Goal: Task Accomplishment & Management: Use online tool/utility

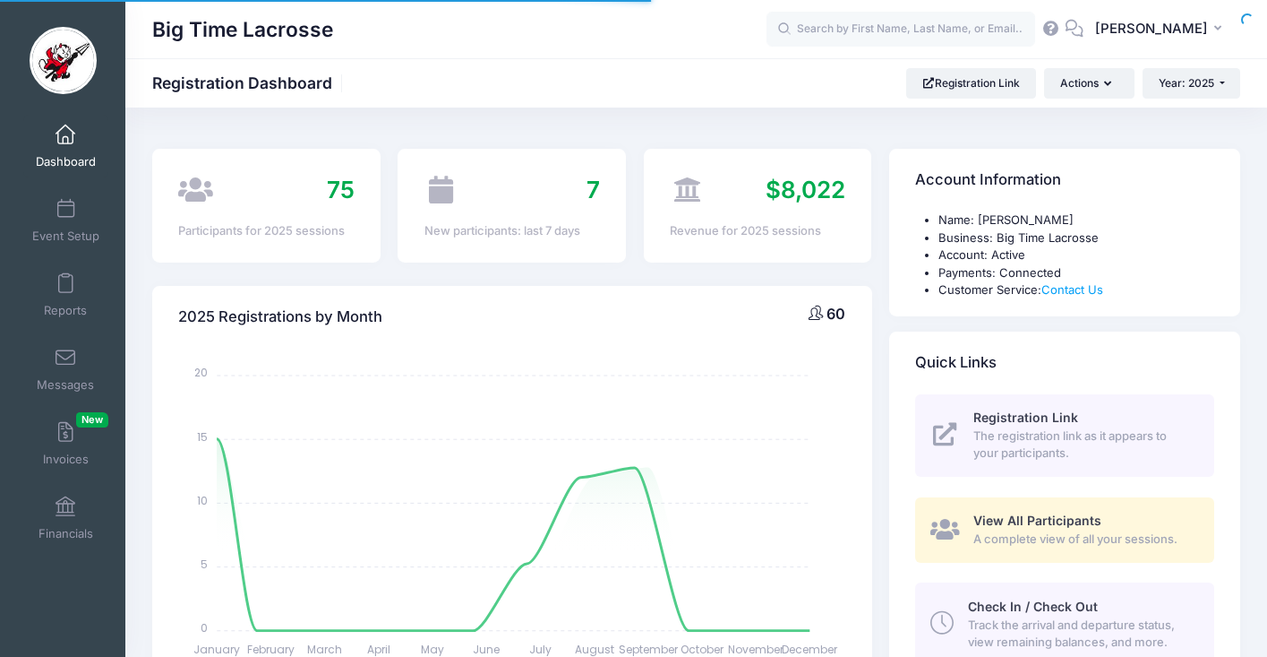
select select
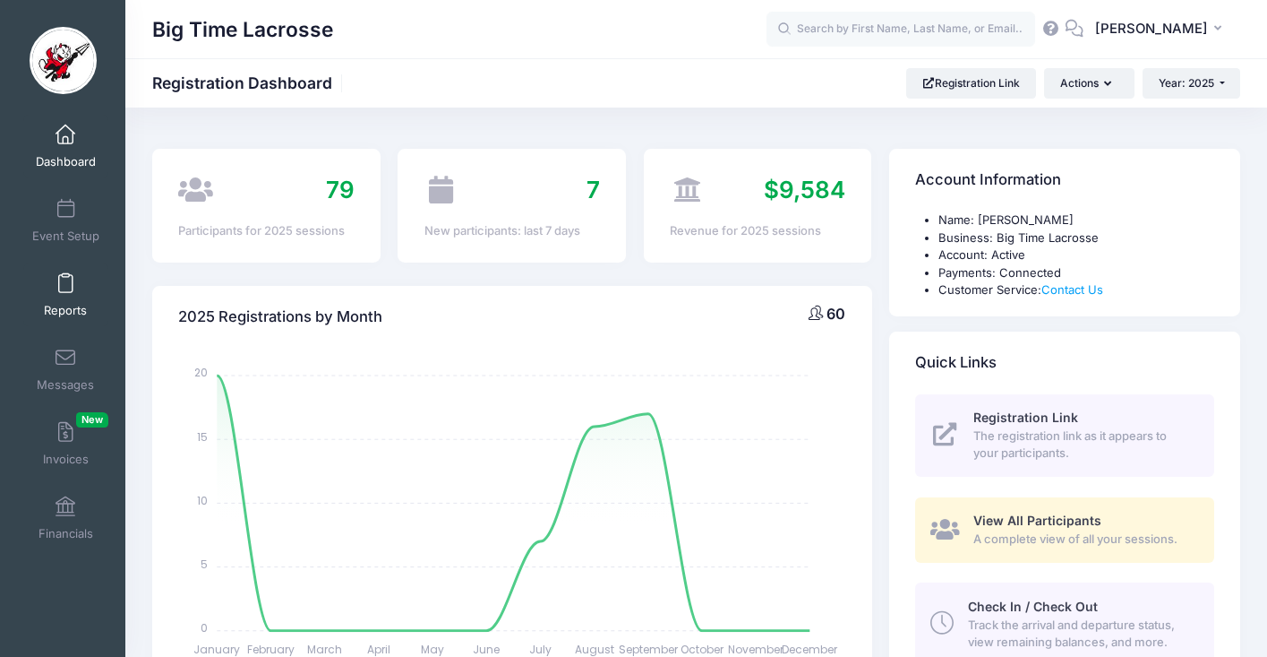
click at [63, 296] on link "Reports" at bounding box center [65, 294] width 85 height 63
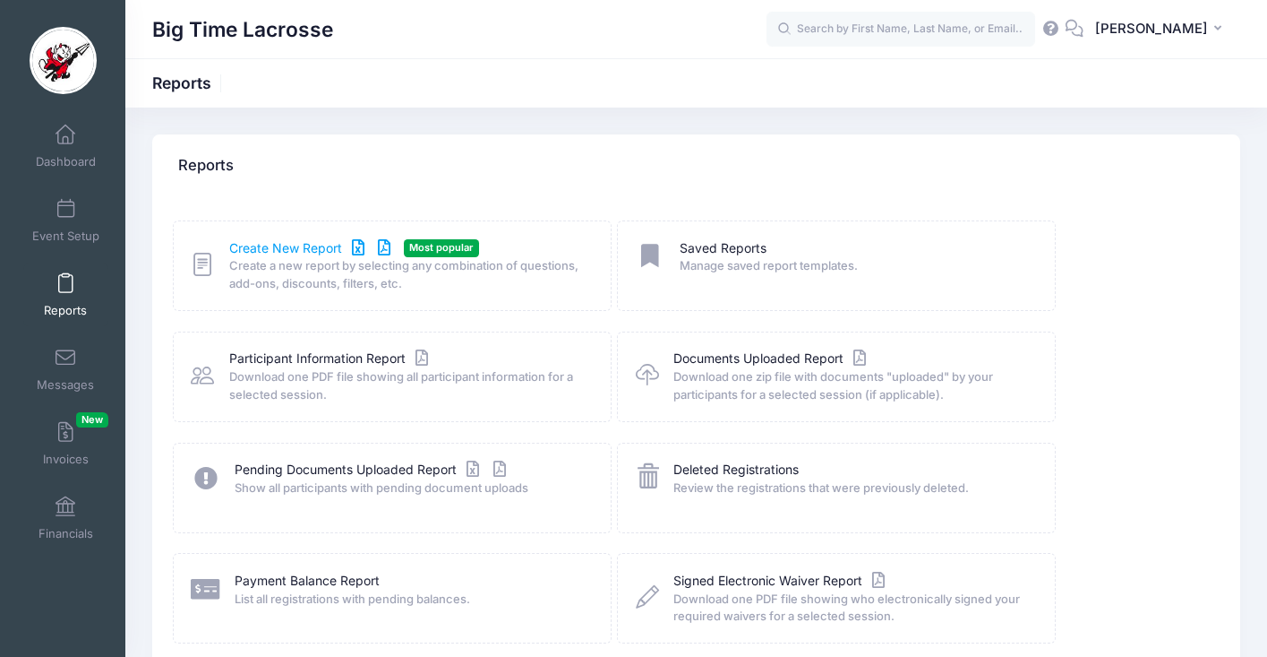
click at [278, 245] on link "Create New Report" at bounding box center [312, 248] width 167 height 19
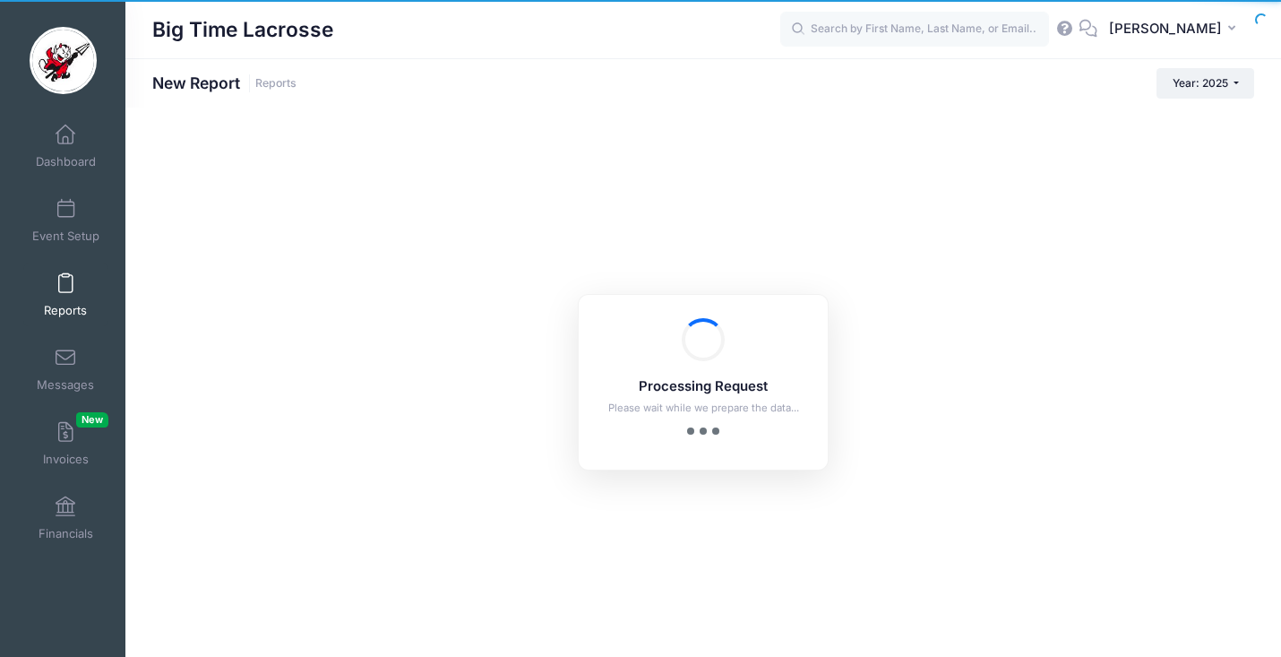
checkbox input "true"
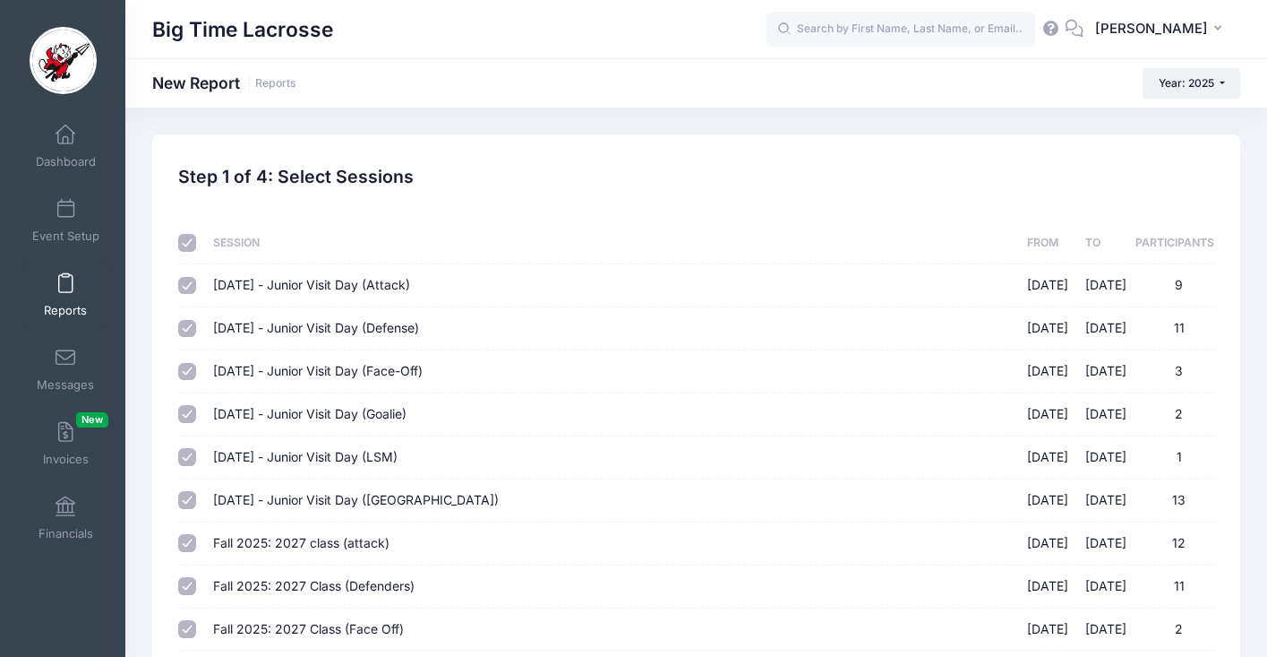
click at [186, 241] on input "checkbox" at bounding box center [187, 243] width 18 height 18
checkbox input "false"
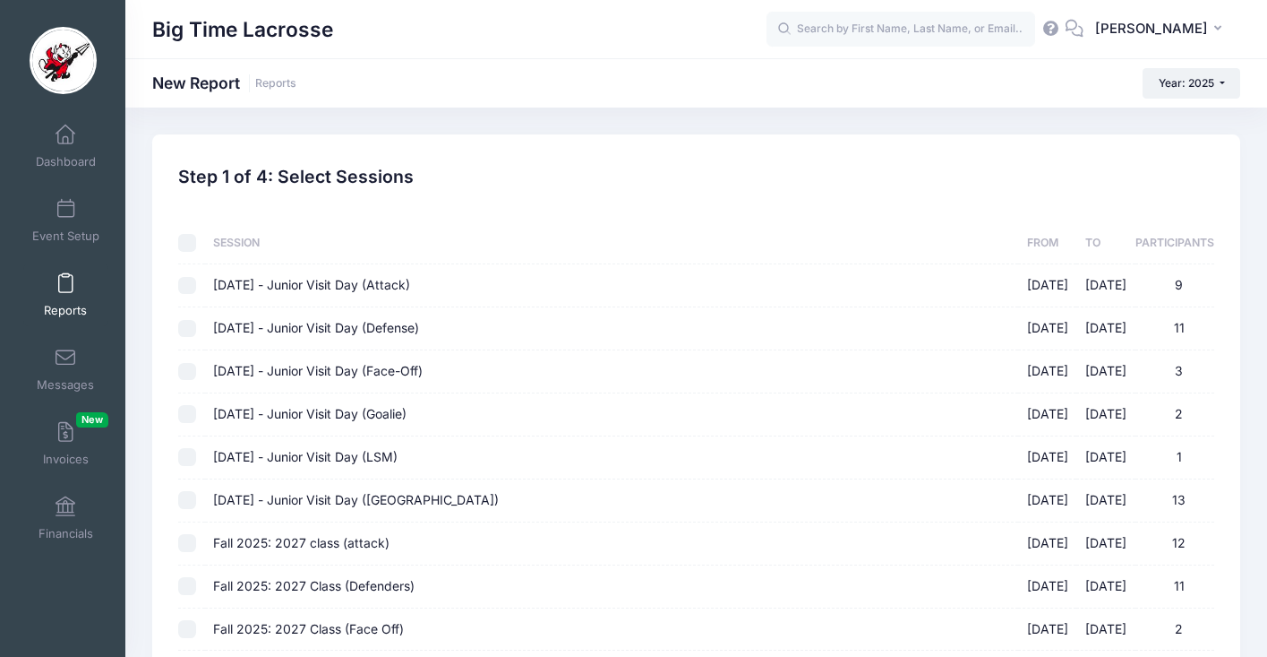
checkbox input "false"
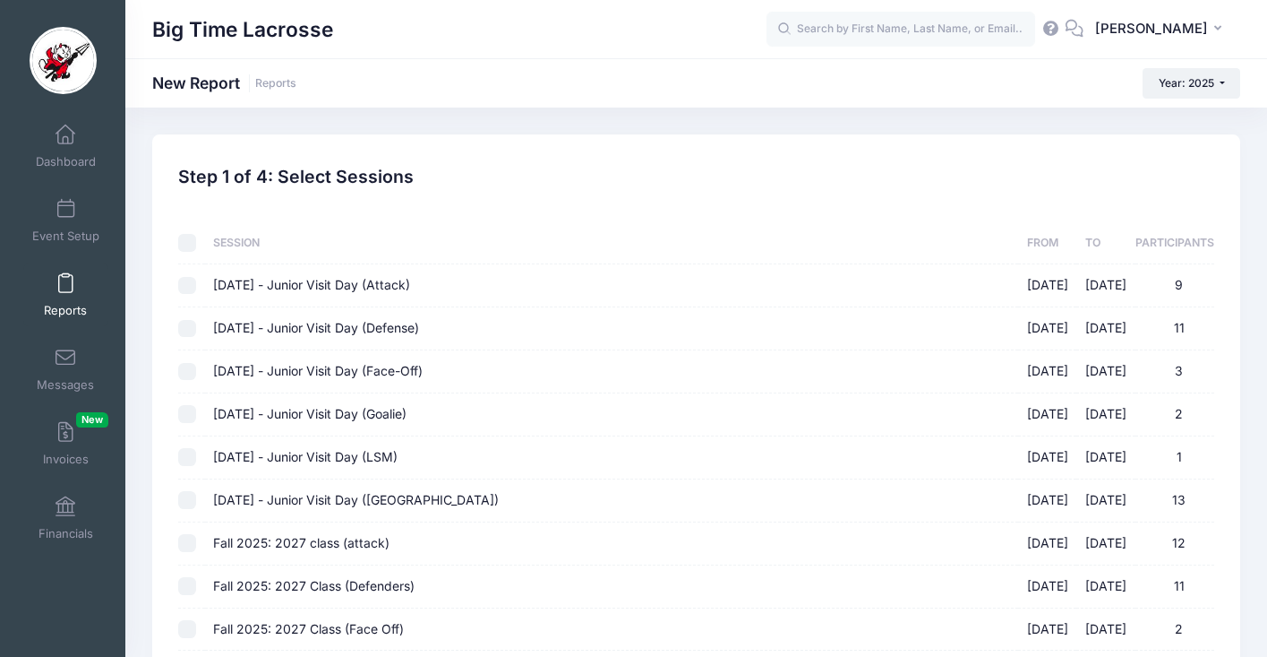
checkbox input "false"
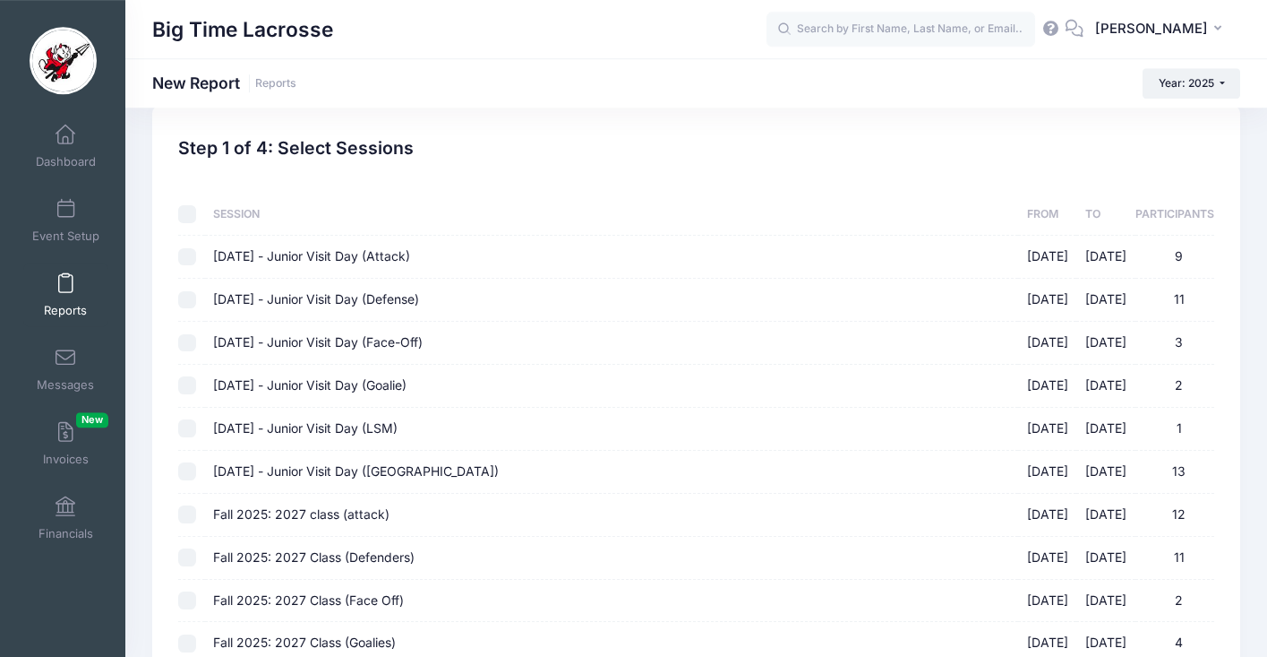
scroll to position [261, 0]
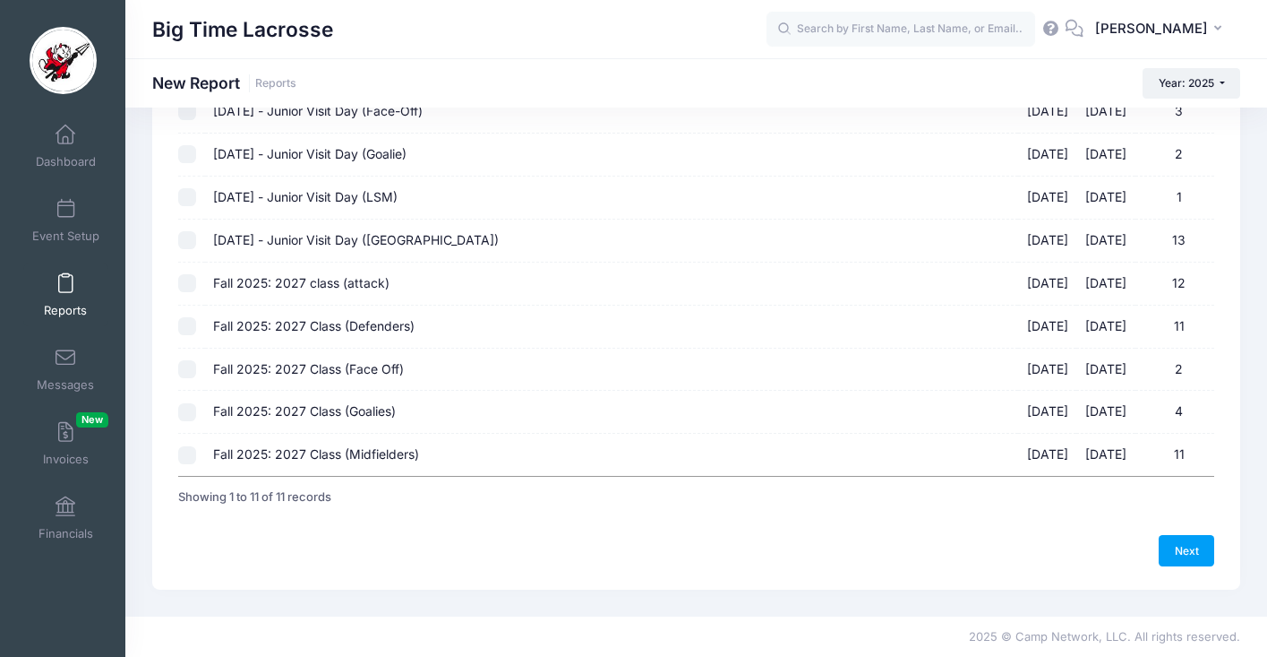
click at [189, 282] on input "Fall 2025: 2027 class (attack) [DATE] - [DATE] 12" at bounding box center [187, 283] width 18 height 18
checkbox input "true"
click at [185, 323] on input "Fall 2025: 2027 Class (Defenders) [DATE] - [DATE] 11" at bounding box center [187, 326] width 18 height 18
checkbox input "true"
click at [188, 366] on input "Fall 2025: 2027 Class (Face Off) [DATE] - [DATE] 2" at bounding box center [187, 369] width 18 height 18
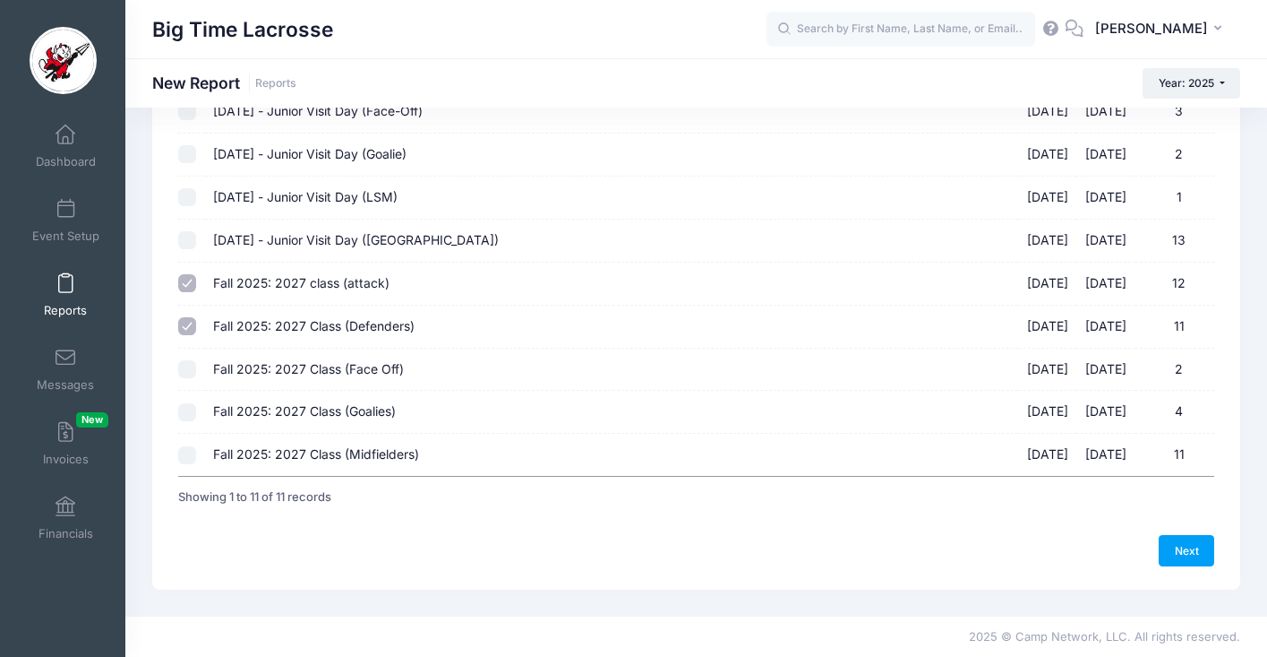
checkbox input "true"
click at [187, 411] on input "Fall 2025: 2027 Class (Goalies) [DATE] - [DATE] 4" at bounding box center [187, 412] width 18 height 18
checkbox input "true"
click at [190, 456] on input "Fall 2025: 2027 Class (Midfielders) [DATE] - [DATE] 11" at bounding box center [187, 455] width 18 height 18
checkbox input "true"
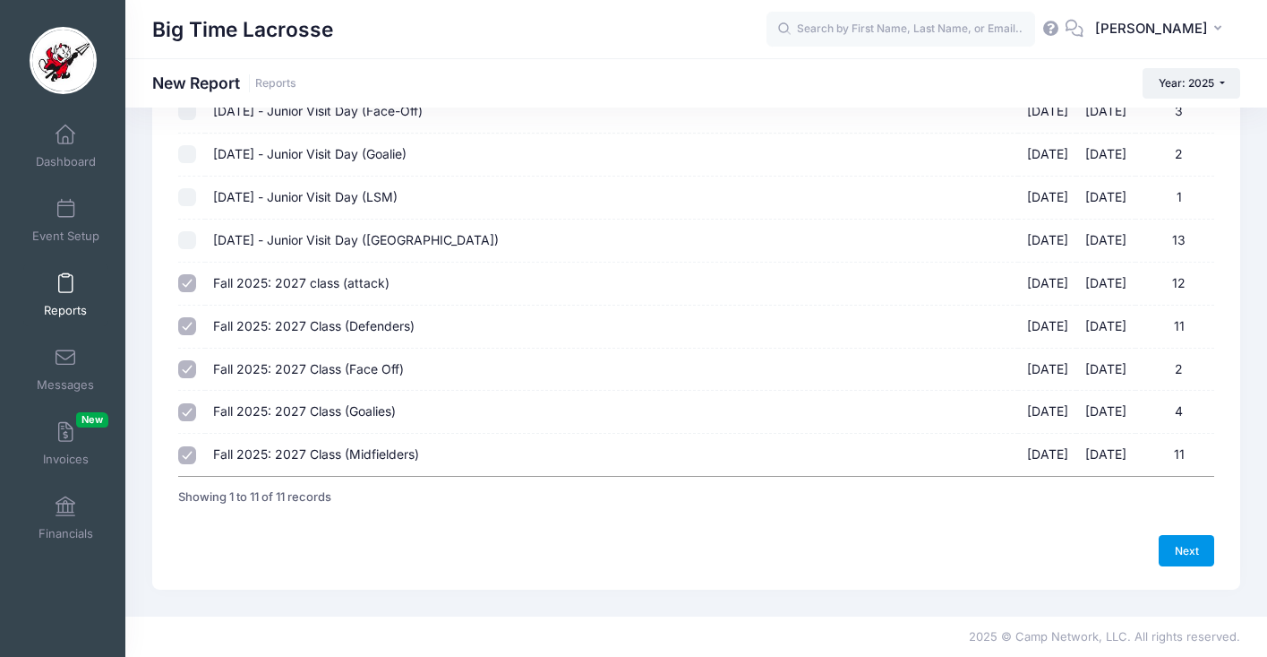
click at [1181, 547] on link "Next" at bounding box center [1187, 550] width 56 height 30
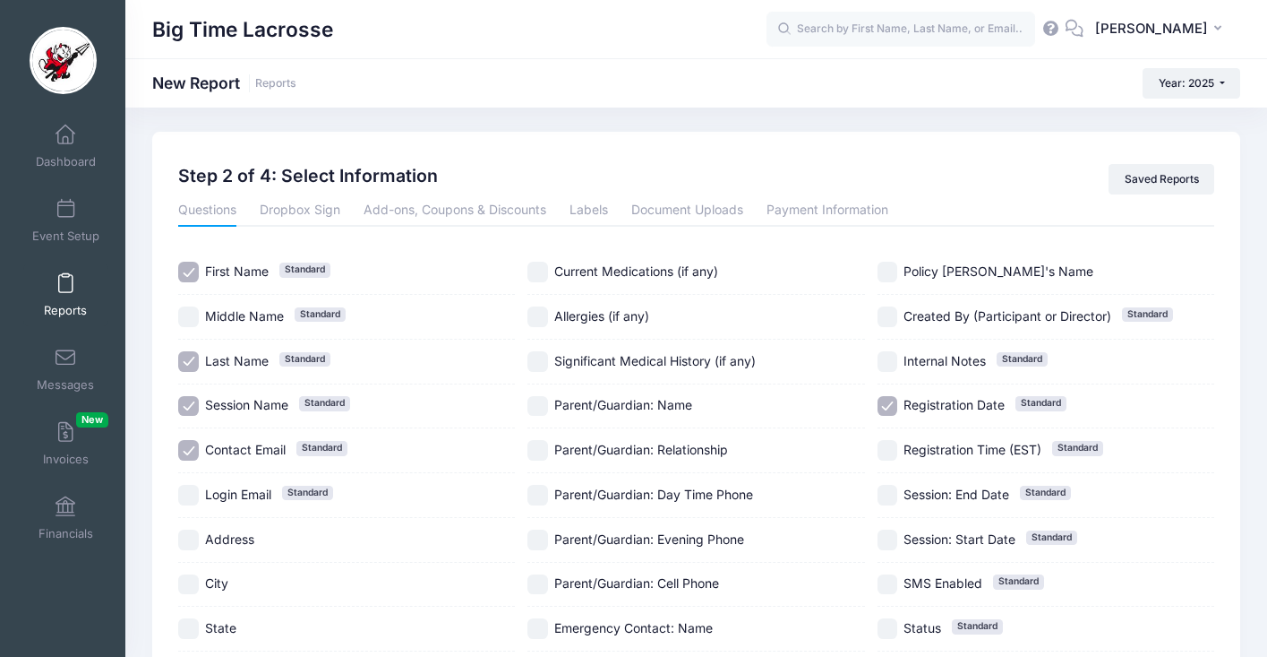
scroll to position [0, 0]
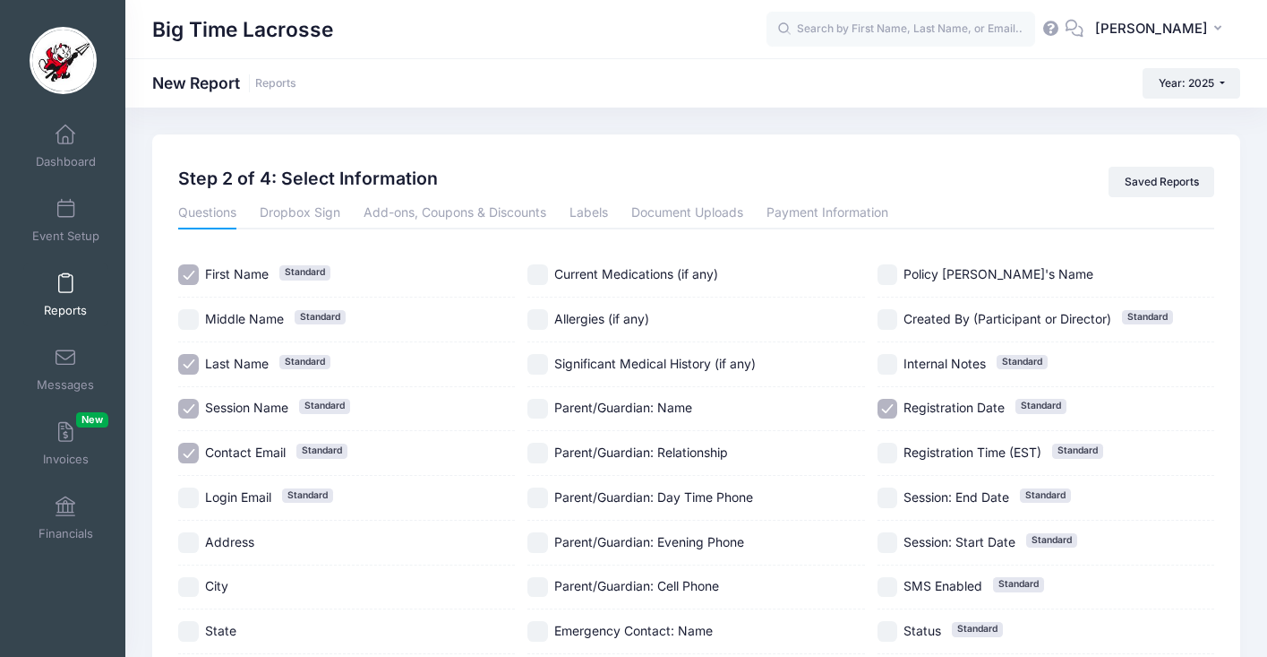
click at [189, 404] on input "Session Name Standard" at bounding box center [188, 409] width 21 height 21
checkbox input "false"
click at [185, 451] on input "Contact Email Standard" at bounding box center [188, 452] width 21 height 21
checkbox input "false"
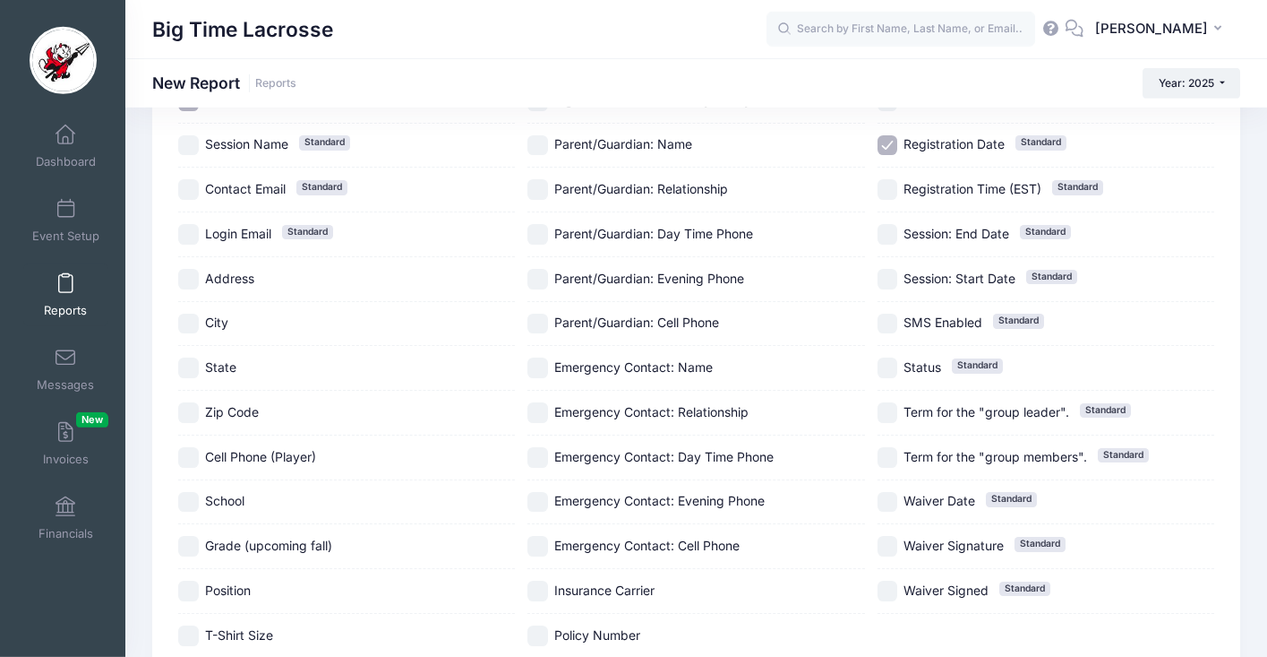
scroll to position [404, 0]
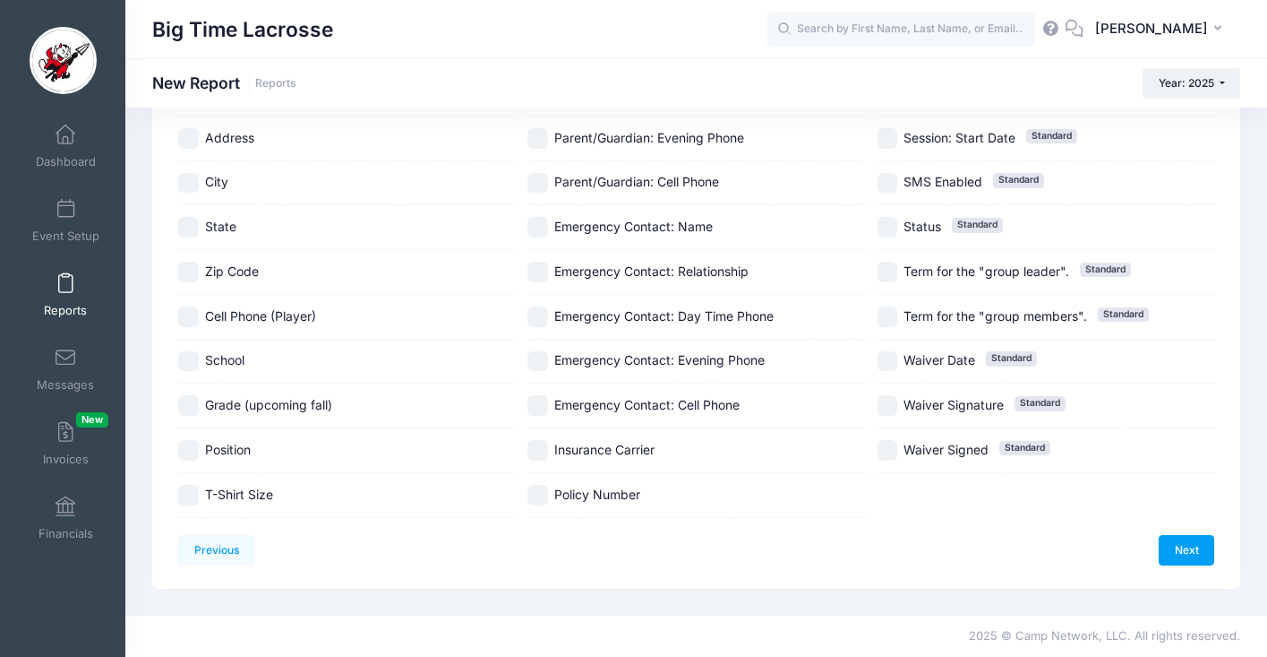
click at [192, 354] on input "School" at bounding box center [188, 361] width 21 height 21
checkbox input "true"
click at [193, 450] on input "Position" at bounding box center [188, 450] width 21 height 21
checkbox input "true"
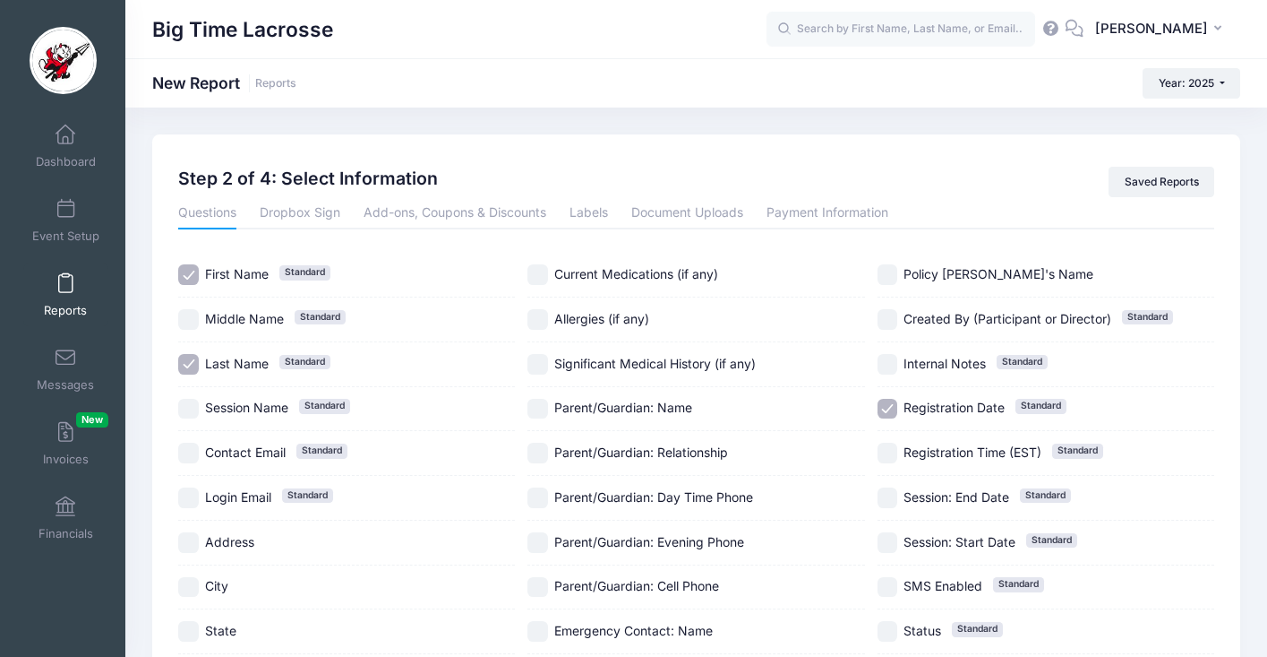
click at [880, 407] on input "Registration Date Standard" at bounding box center [888, 409] width 21 height 21
checkbox input "false"
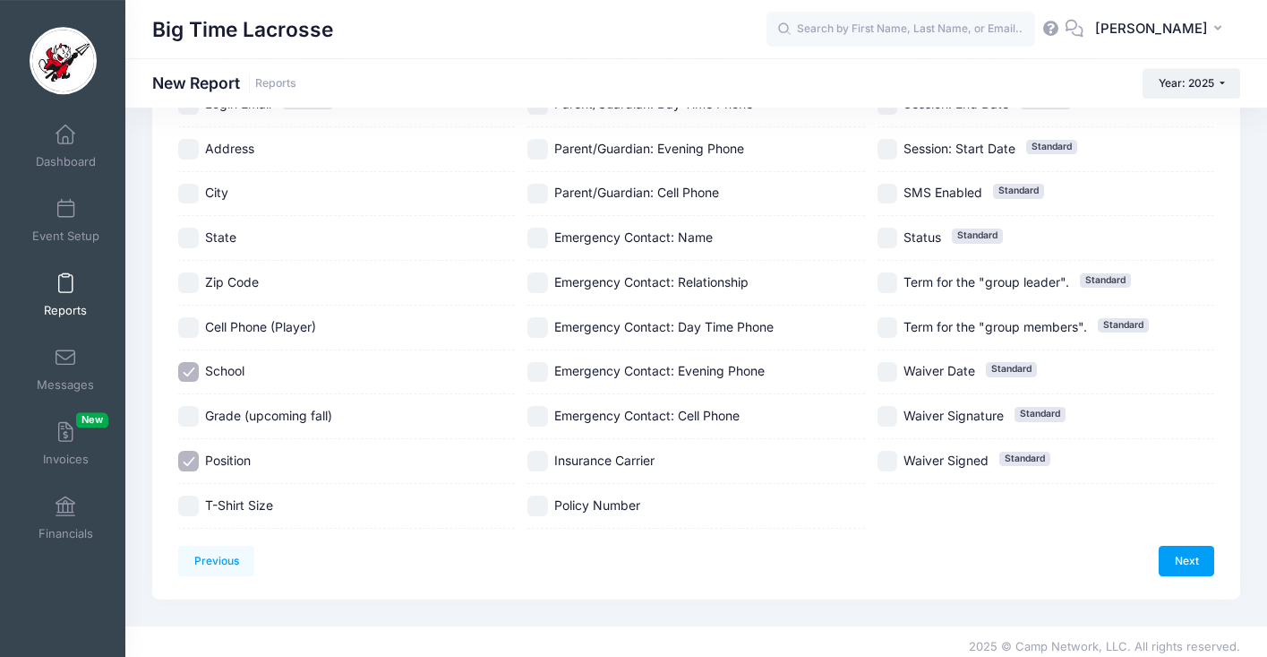
scroll to position [404, 0]
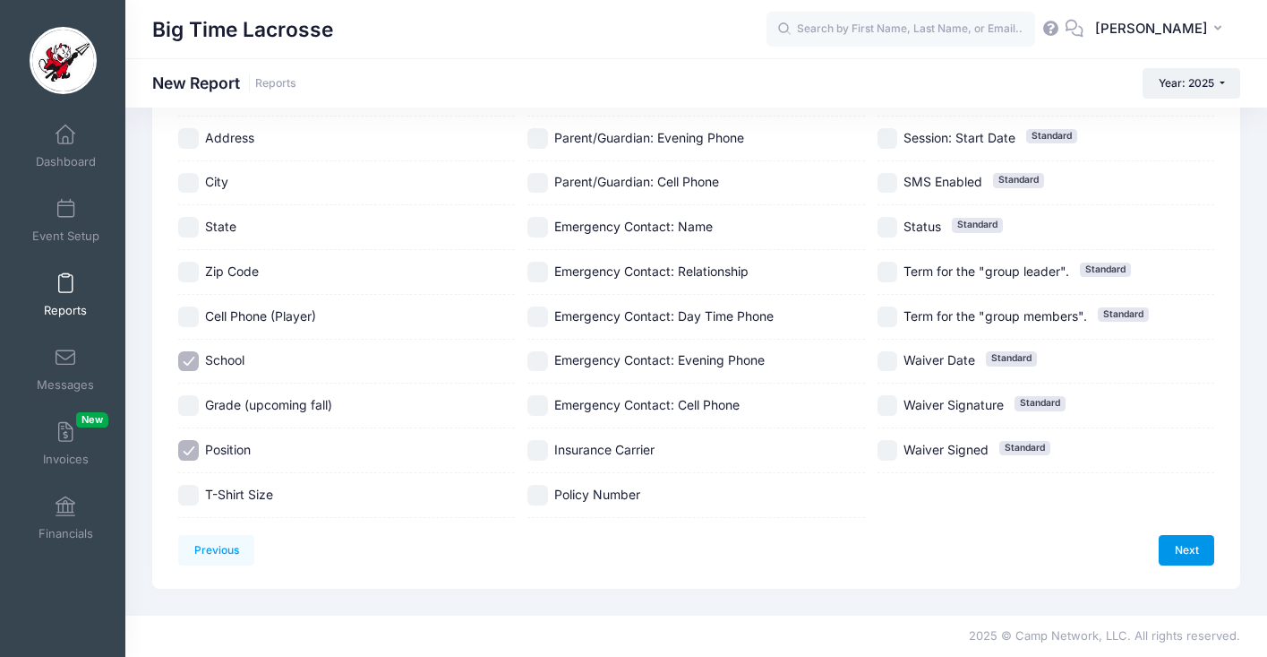
click at [1202, 553] on link "Next" at bounding box center [1187, 550] width 56 height 30
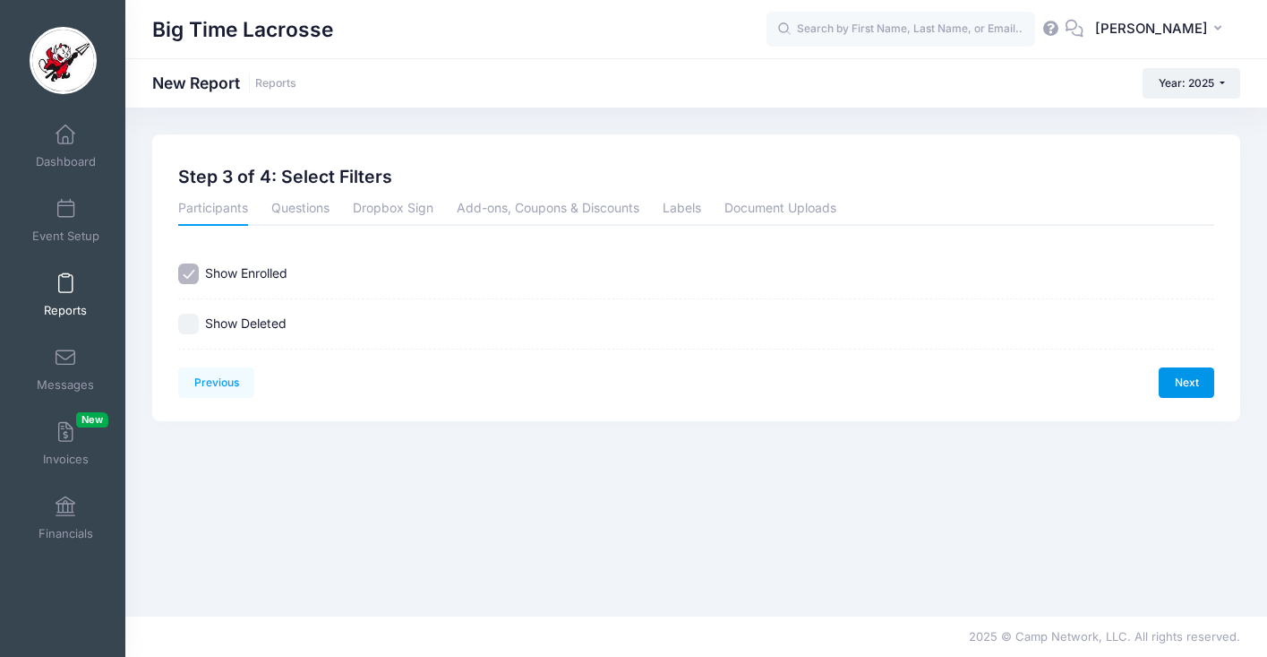
scroll to position [0, 0]
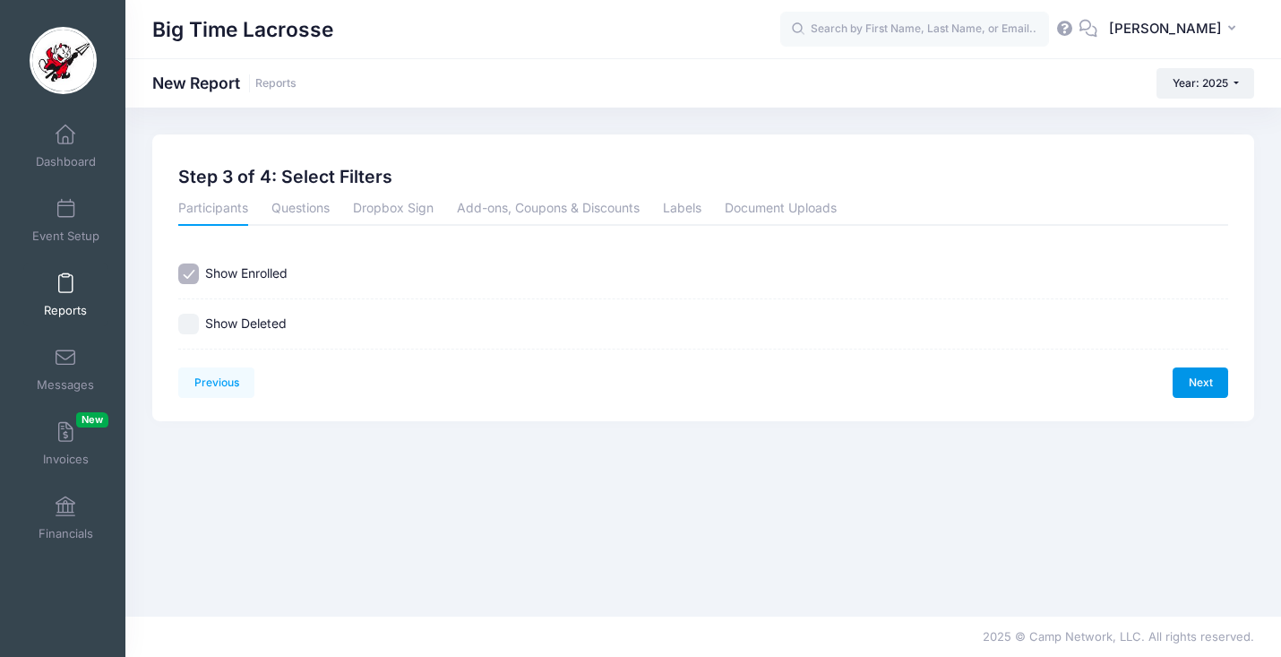
click at [1193, 382] on link "Next" at bounding box center [1201, 382] width 56 height 30
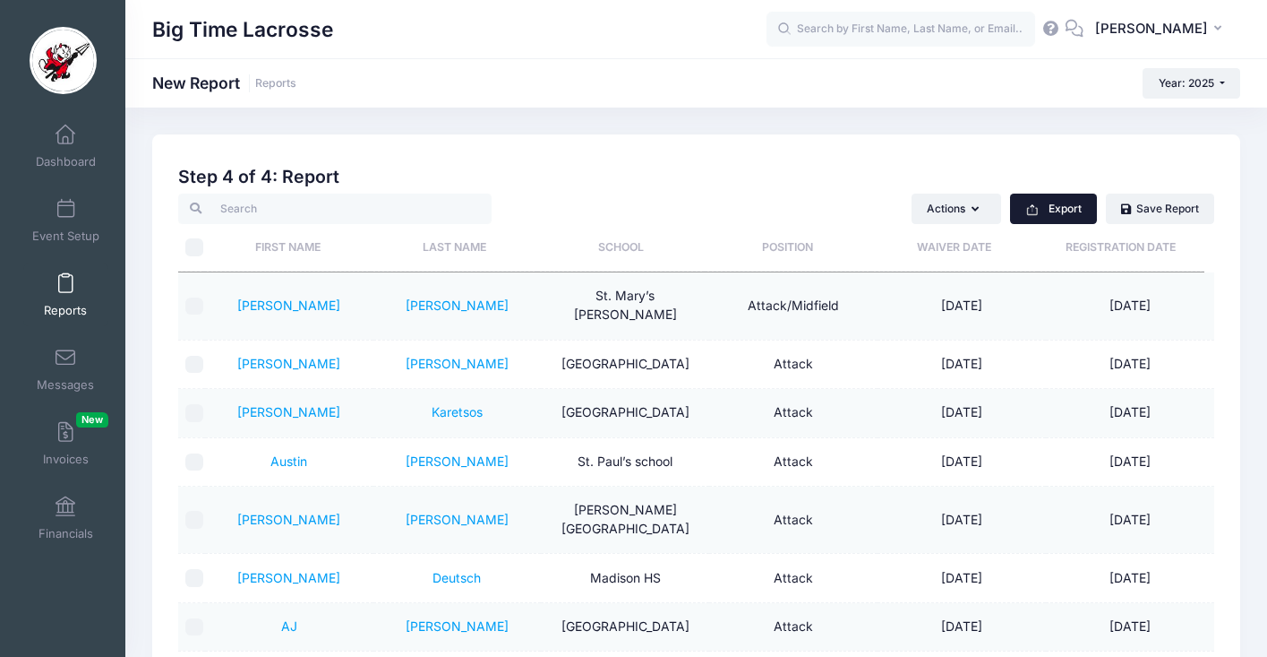
click at [1042, 210] on button "Export" at bounding box center [1053, 208] width 87 height 30
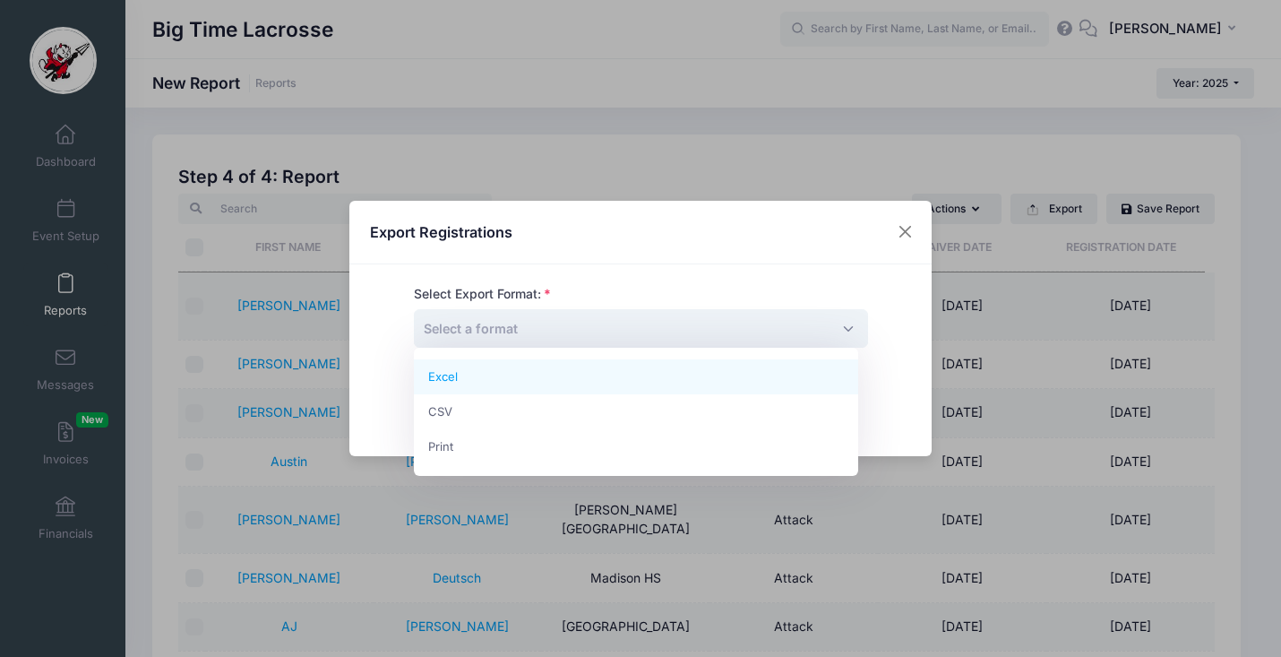
click at [718, 329] on span "Select a format" at bounding box center [641, 328] width 454 height 39
select select "excel"
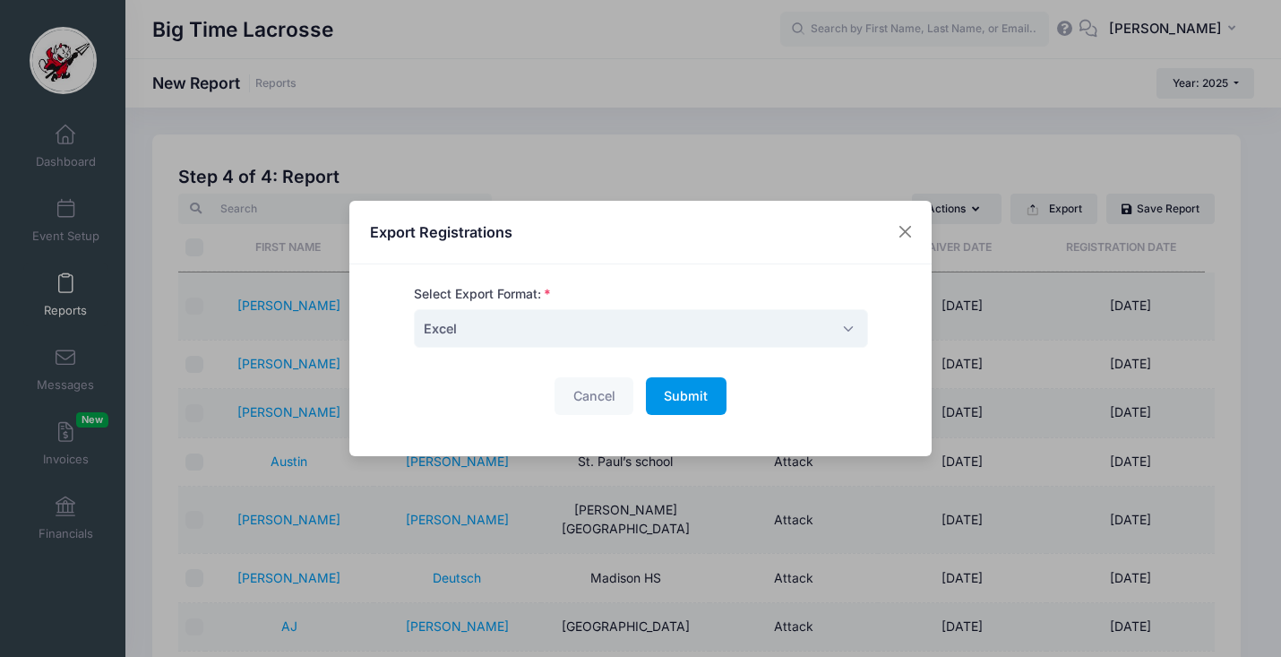
click at [692, 395] on span "Submit" at bounding box center [686, 395] width 44 height 15
